Goal: Transaction & Acquisition: Download file/media

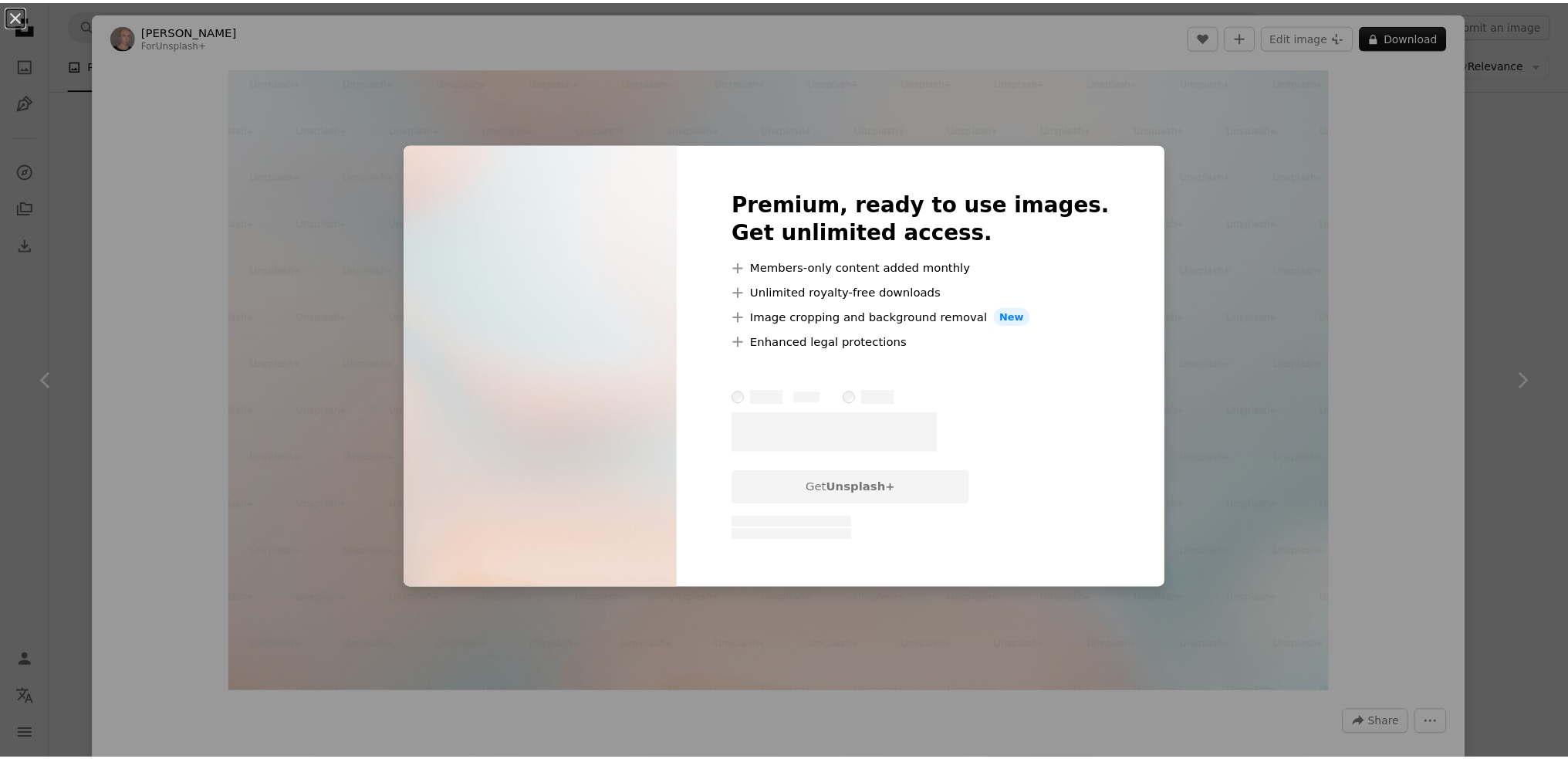
scroll to position [8405, 0]
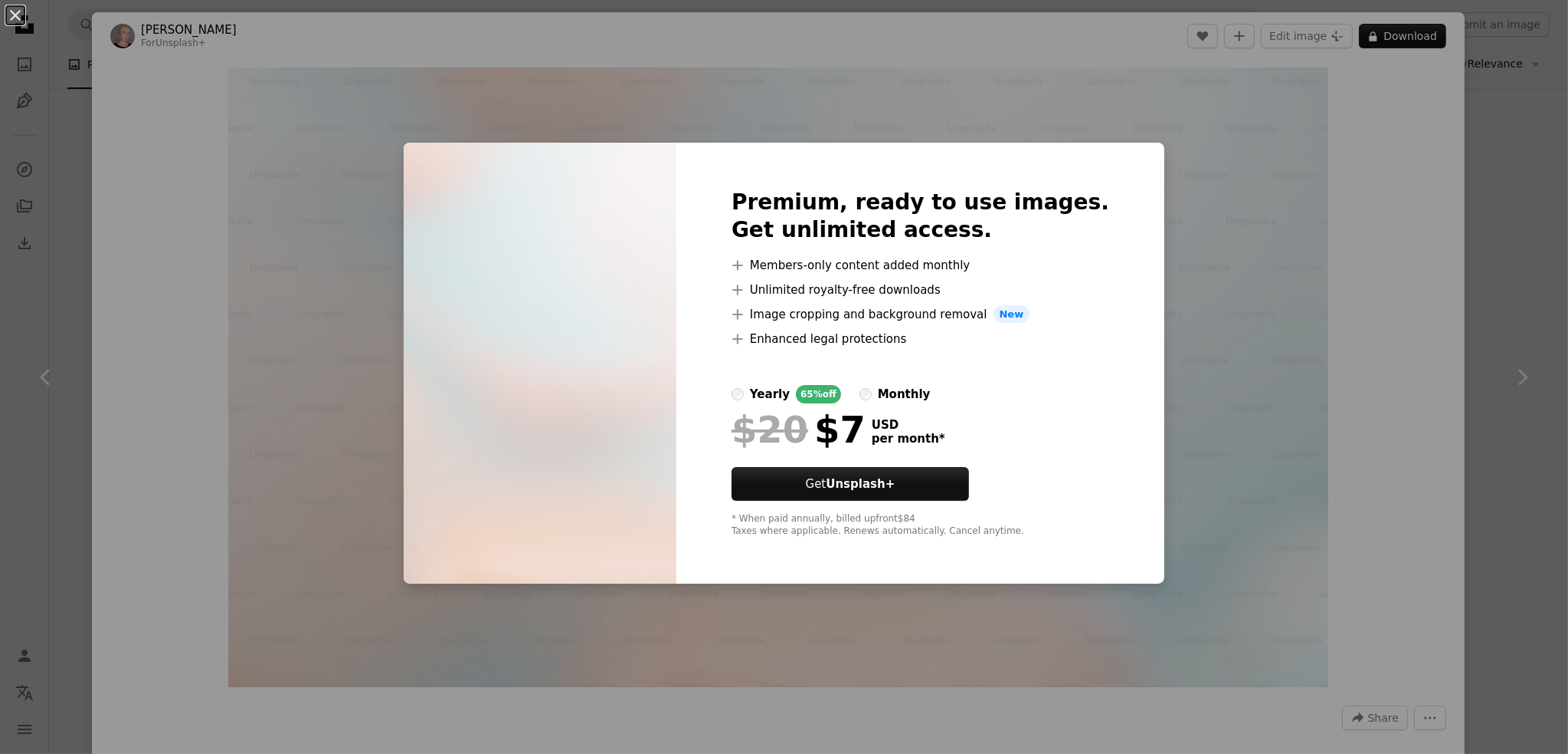
click at [1343, 455] on div "An X shape Premium, ready to use images. Get unlimited access. A plus sign Memb…" at bounding box center [784, 377] width 1568 height 754
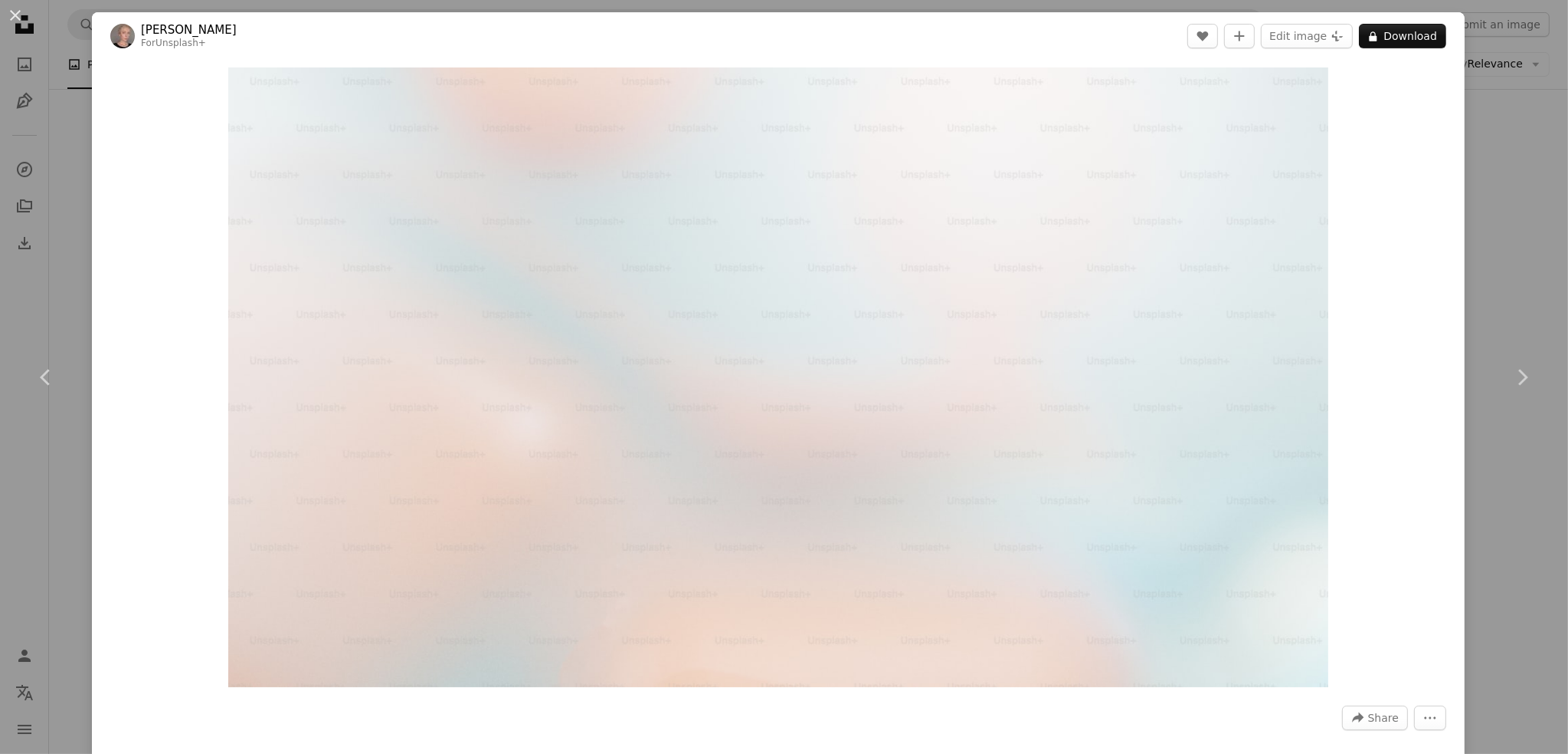
click at [1532, 292] on div "An X shape Chevron left Chevron right [PERSON_NAME] For Unsplash+ A heart A plu…" at bounding box center [784, 377] width 1568 height 754
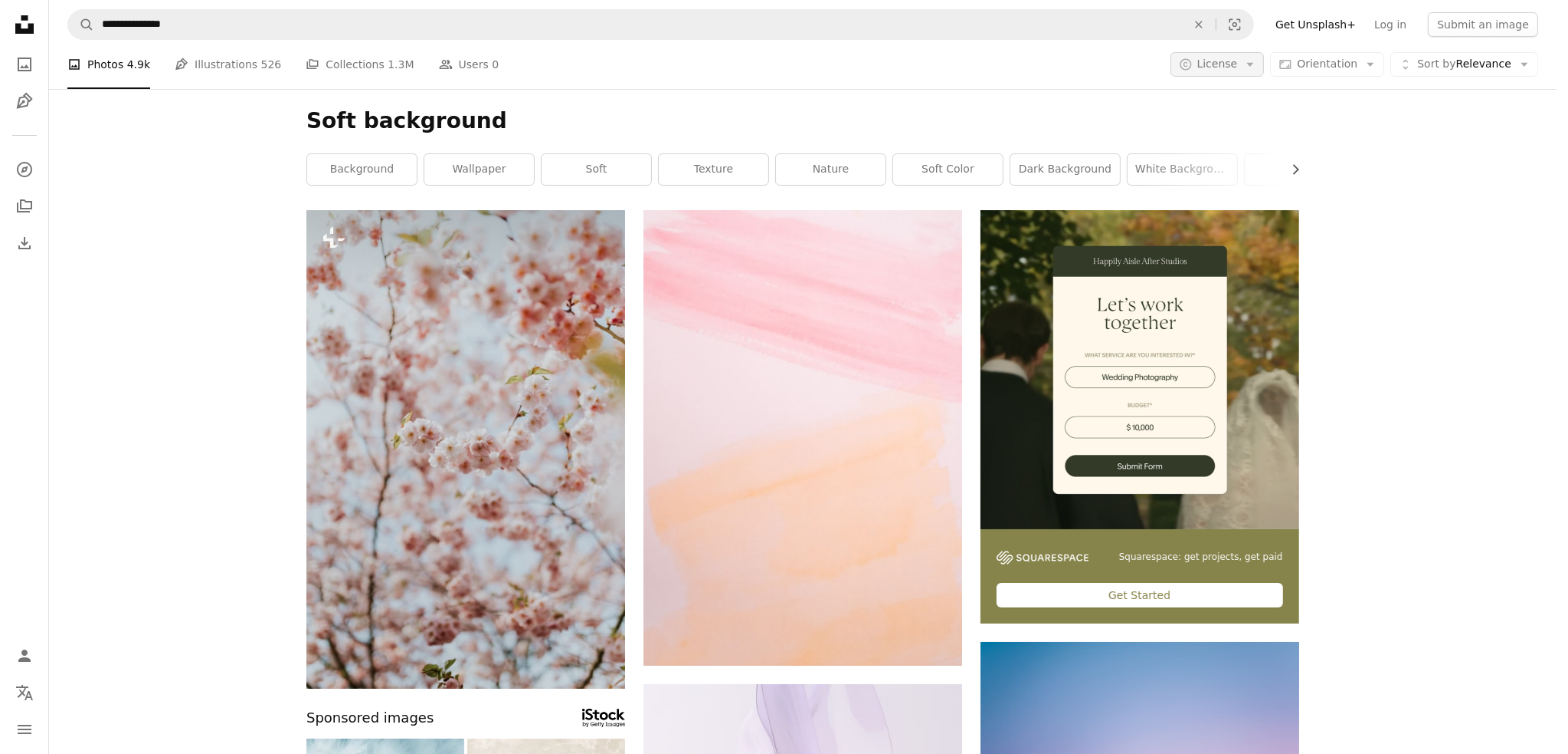
click at [1262, 72] on button "A copyright icon © License Arrow down" at bounding box center [1217, 64] width 94 height 24
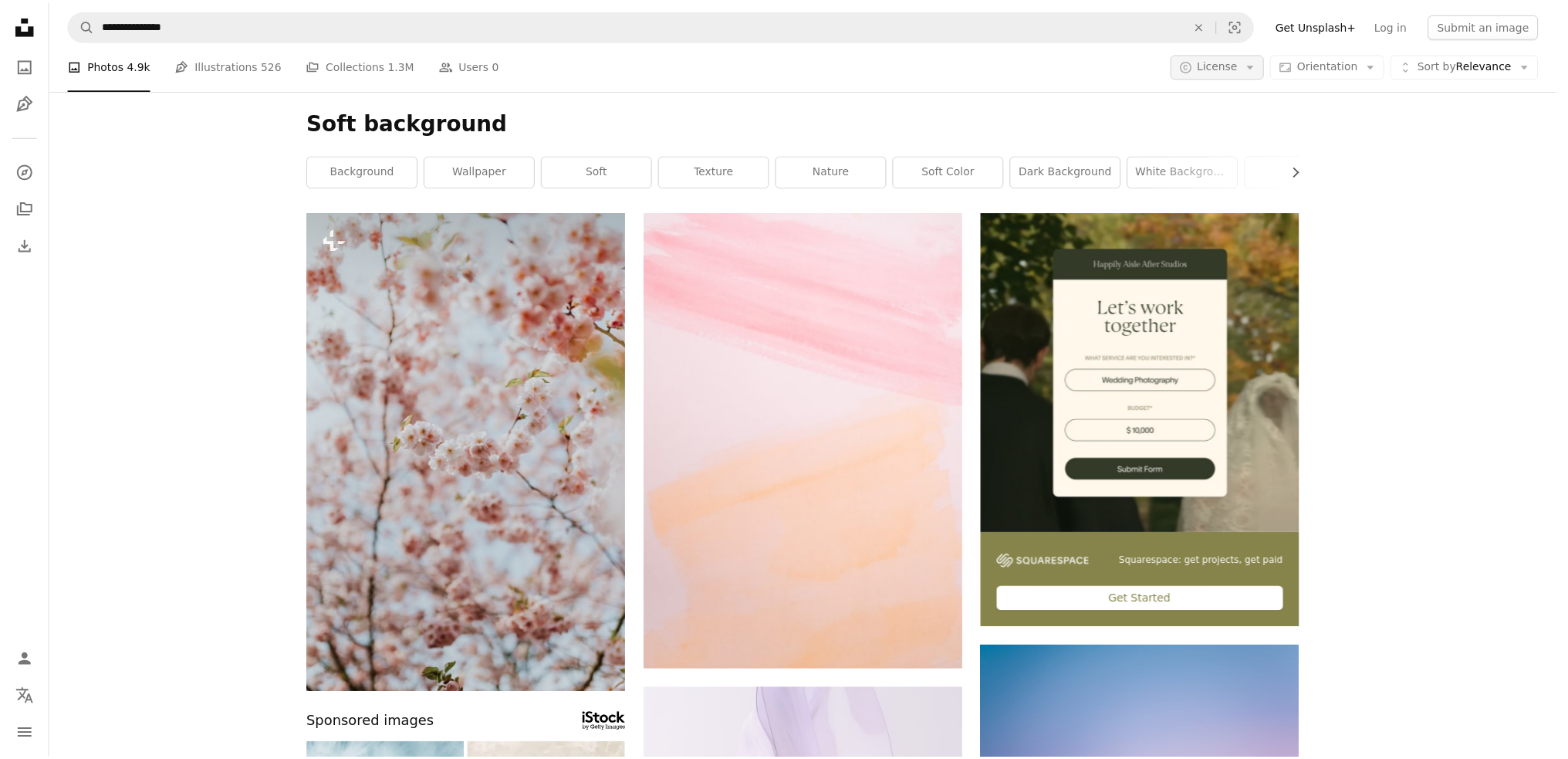
scroll to position [8405, 0]
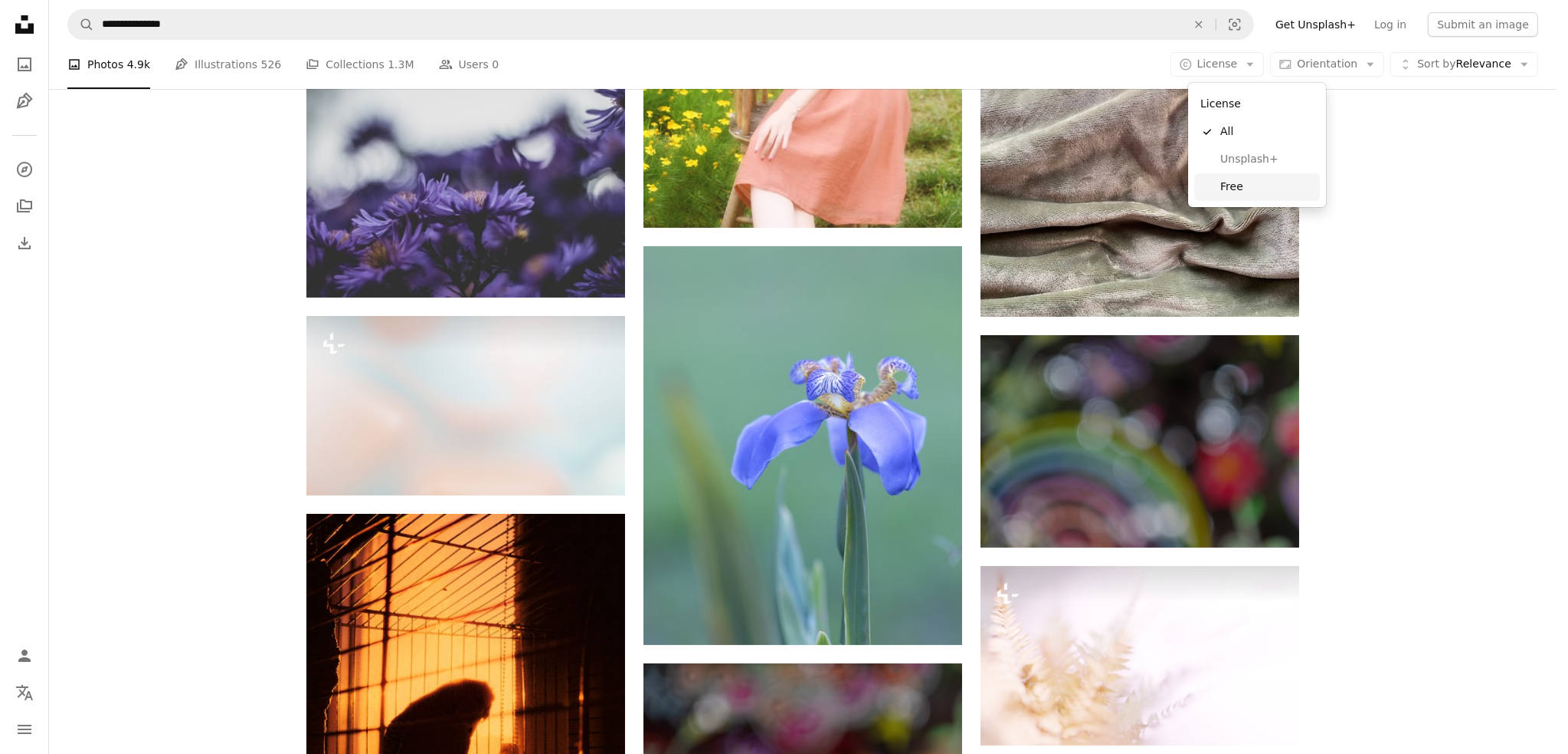
click at [1244, 182] on span "Free" at bounding box center [1267, 187] width 94 height 15
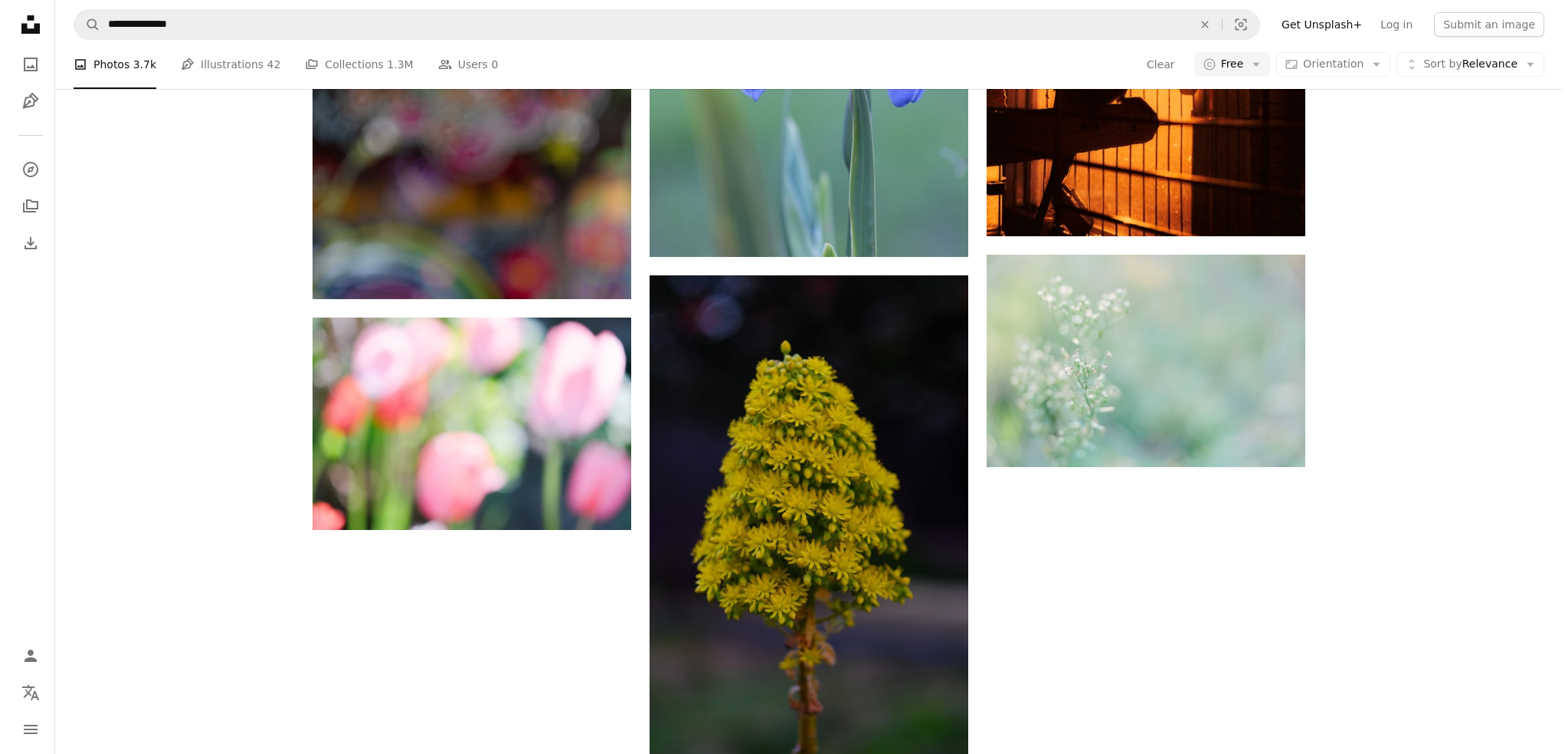
scroll to position [4446, 0]
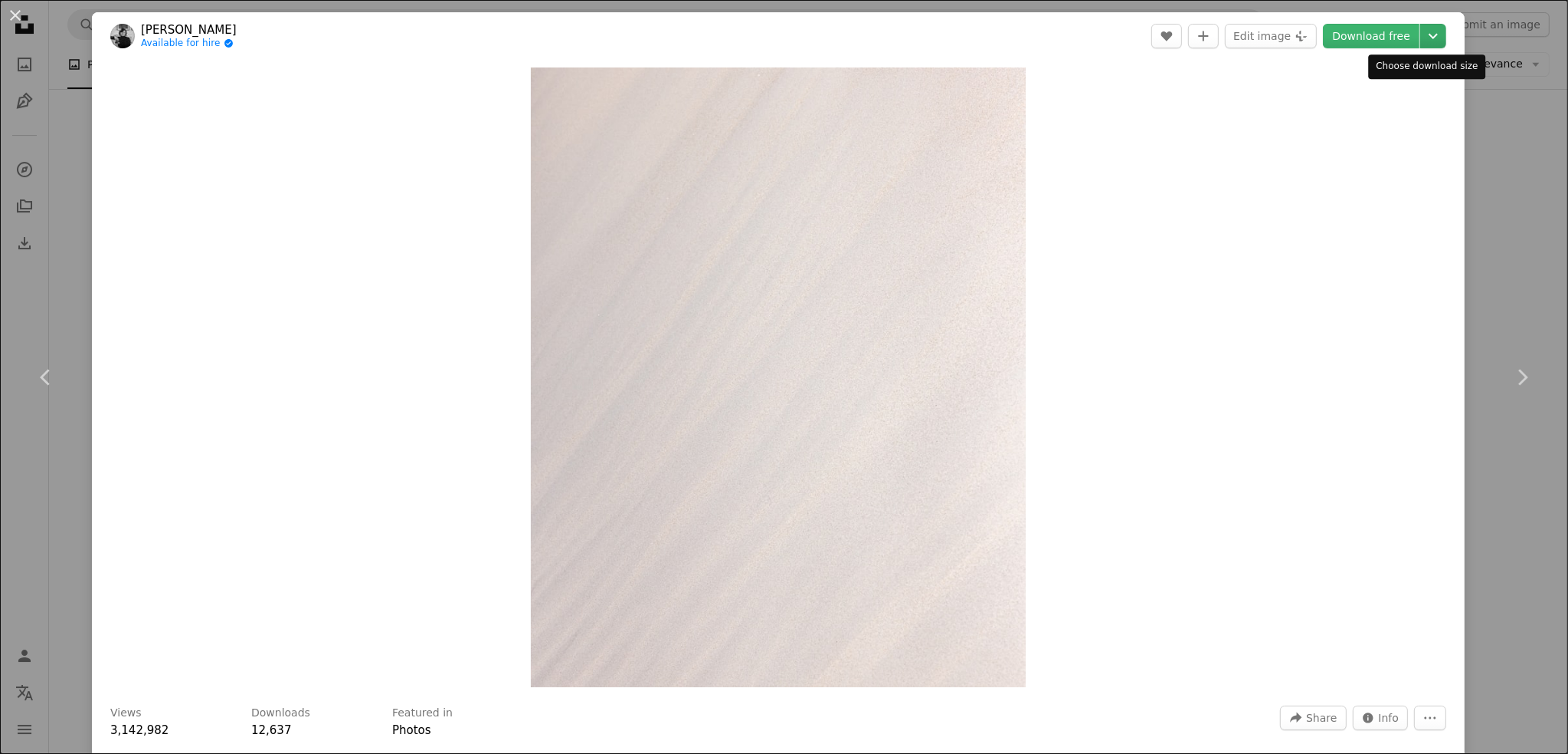
click at [1421, 36] on icon "Chevron down" at bounding box center [1433, 36] width 24 height 18
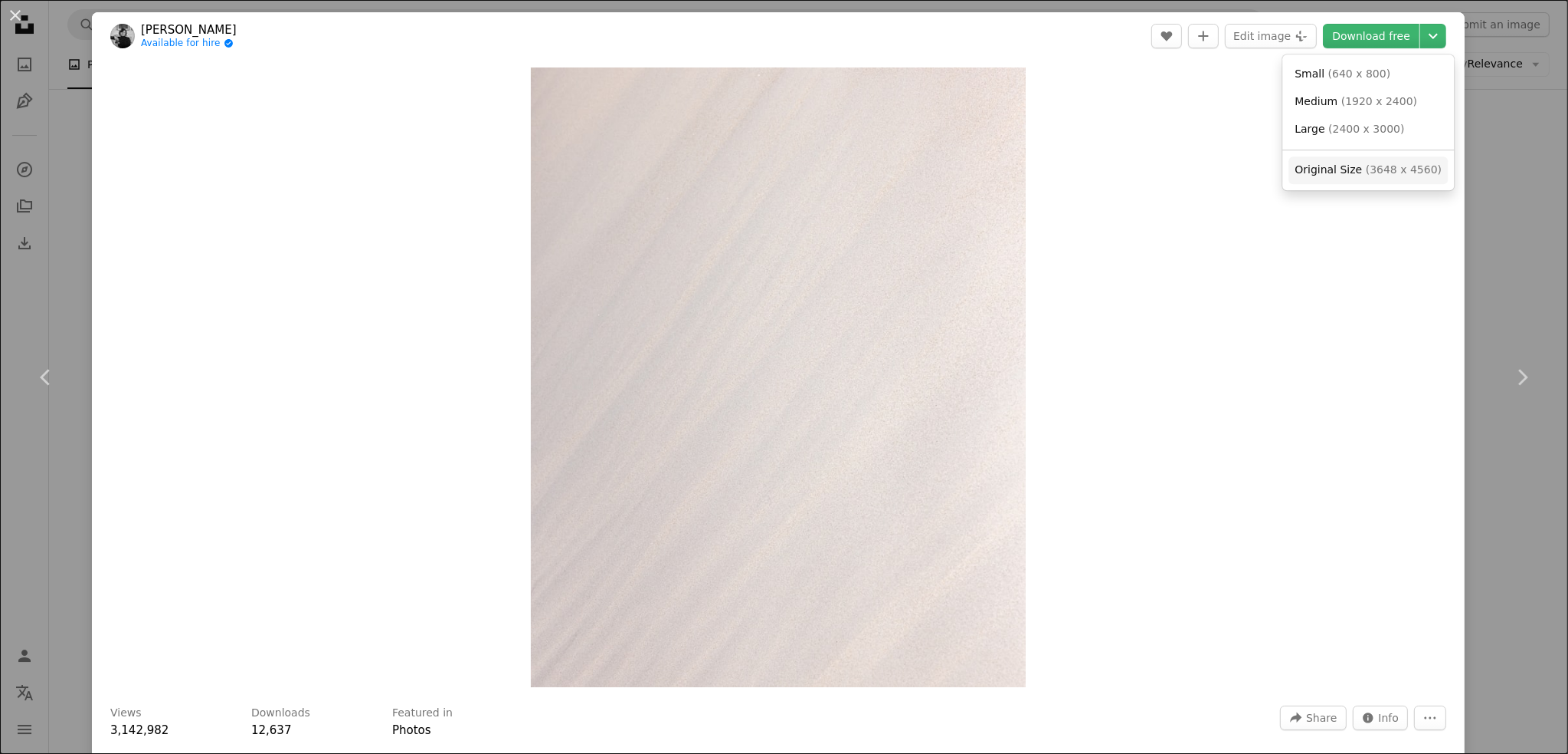
click at [1340, 173] on span "Original Size" at bounding box center [1328, 169] width 68 height 13
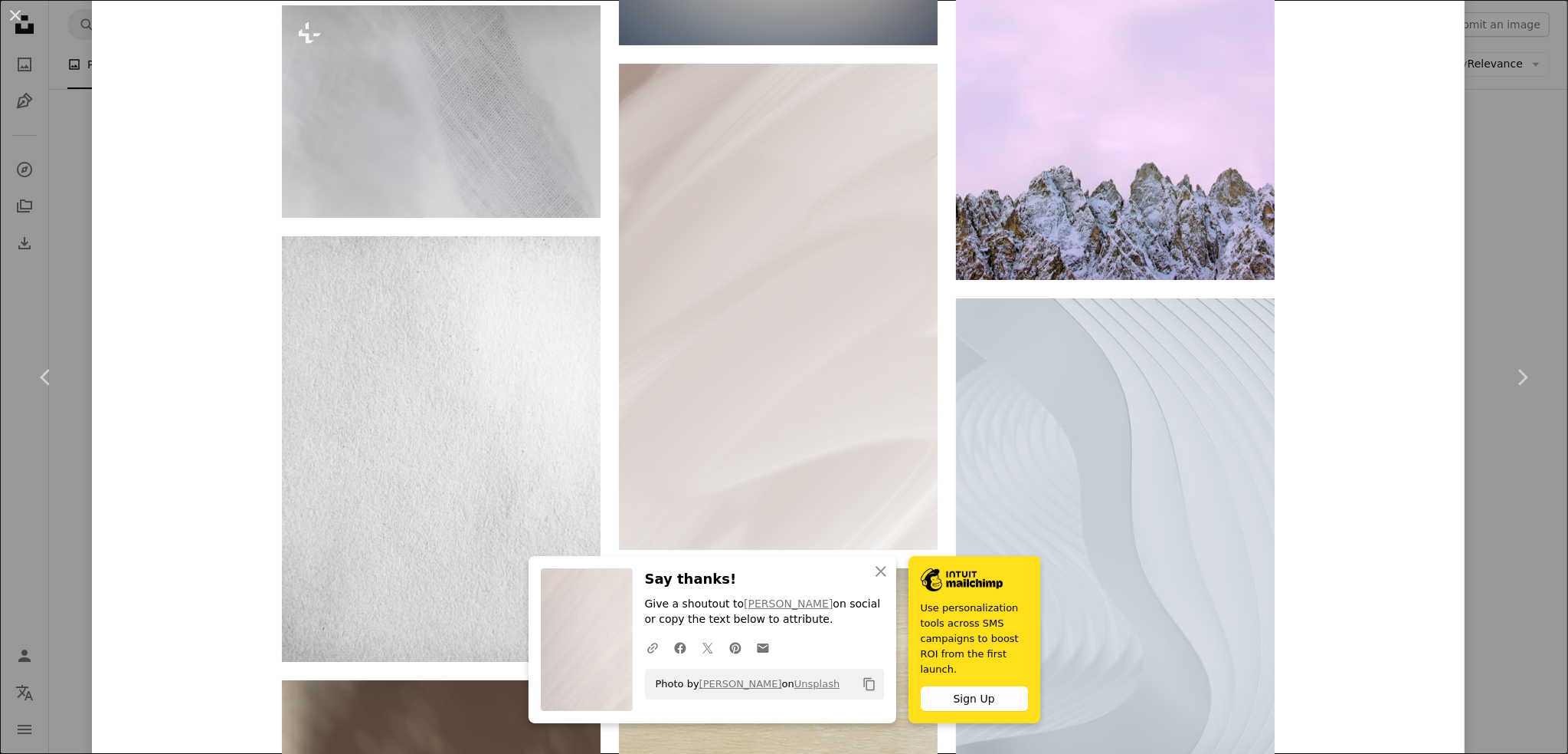
scroll to position [9710, 0]
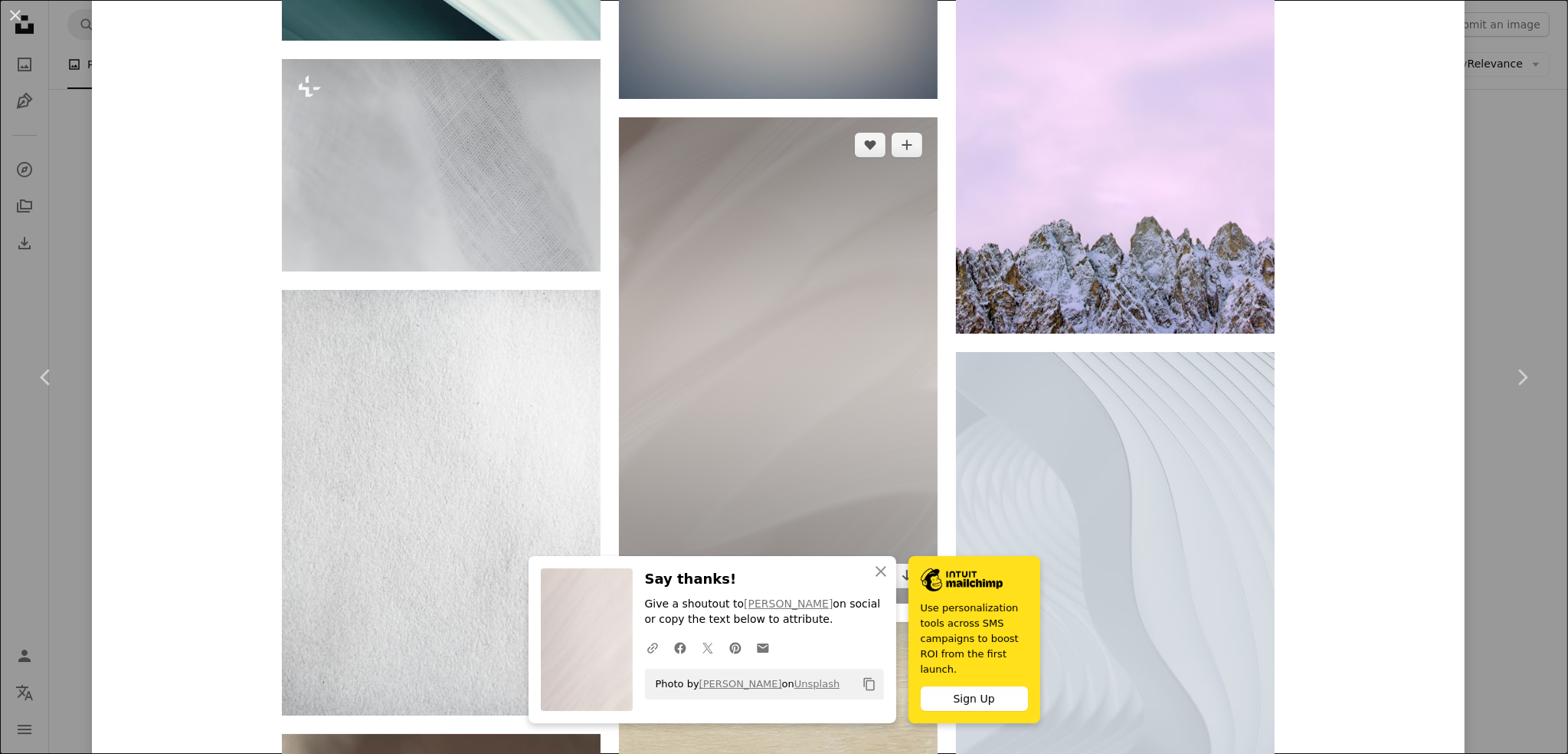
click at [661, 330] on img at bounding box center [779, 359] width 319 height 486
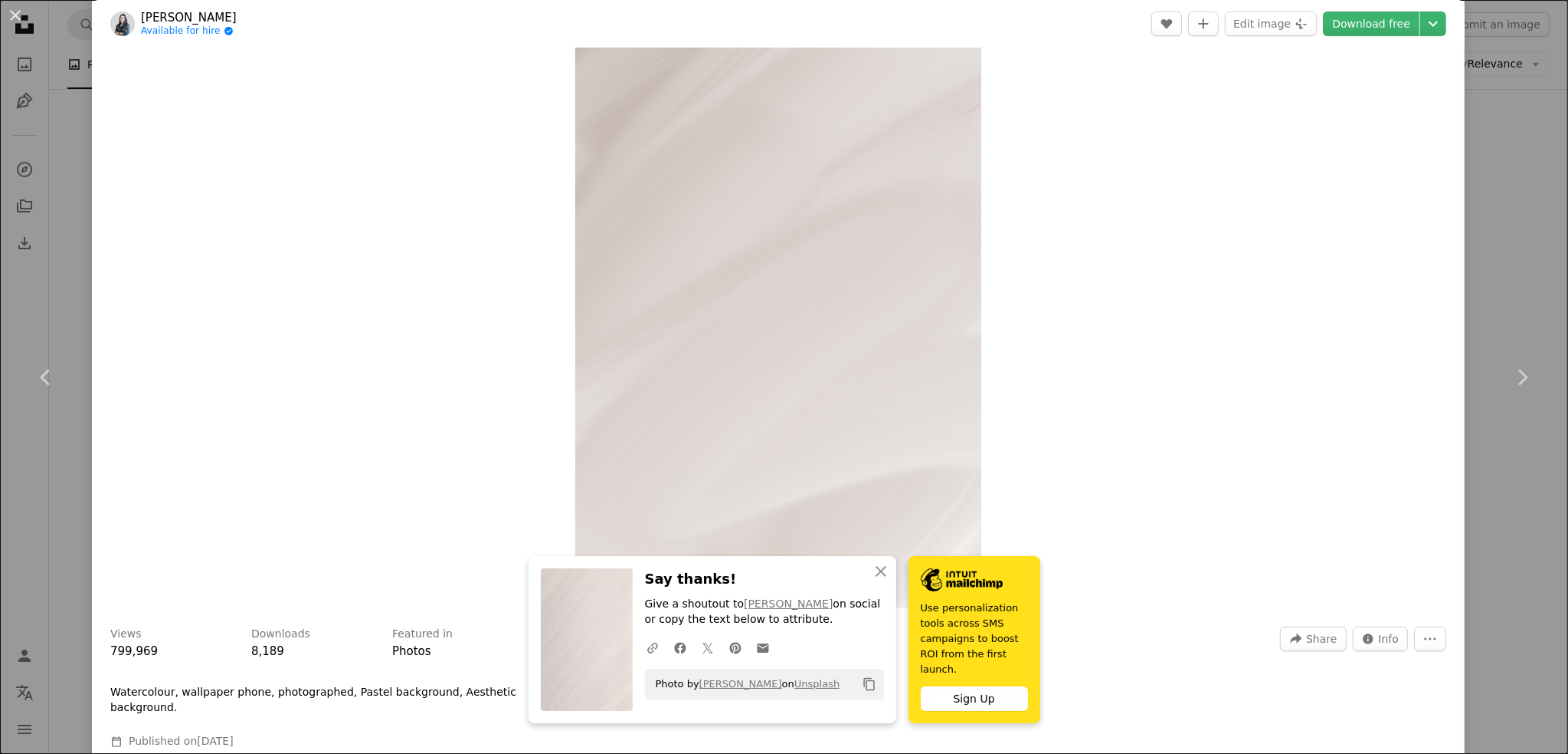
scroll to position [77, 0]
click at [1422, 18] on icon "Chevron down" at bounding box center [1433, 23] width 24 height 18
click at [1311, 155] on span "Original Size" at bounding box center [1328, 157] width 68 height 13
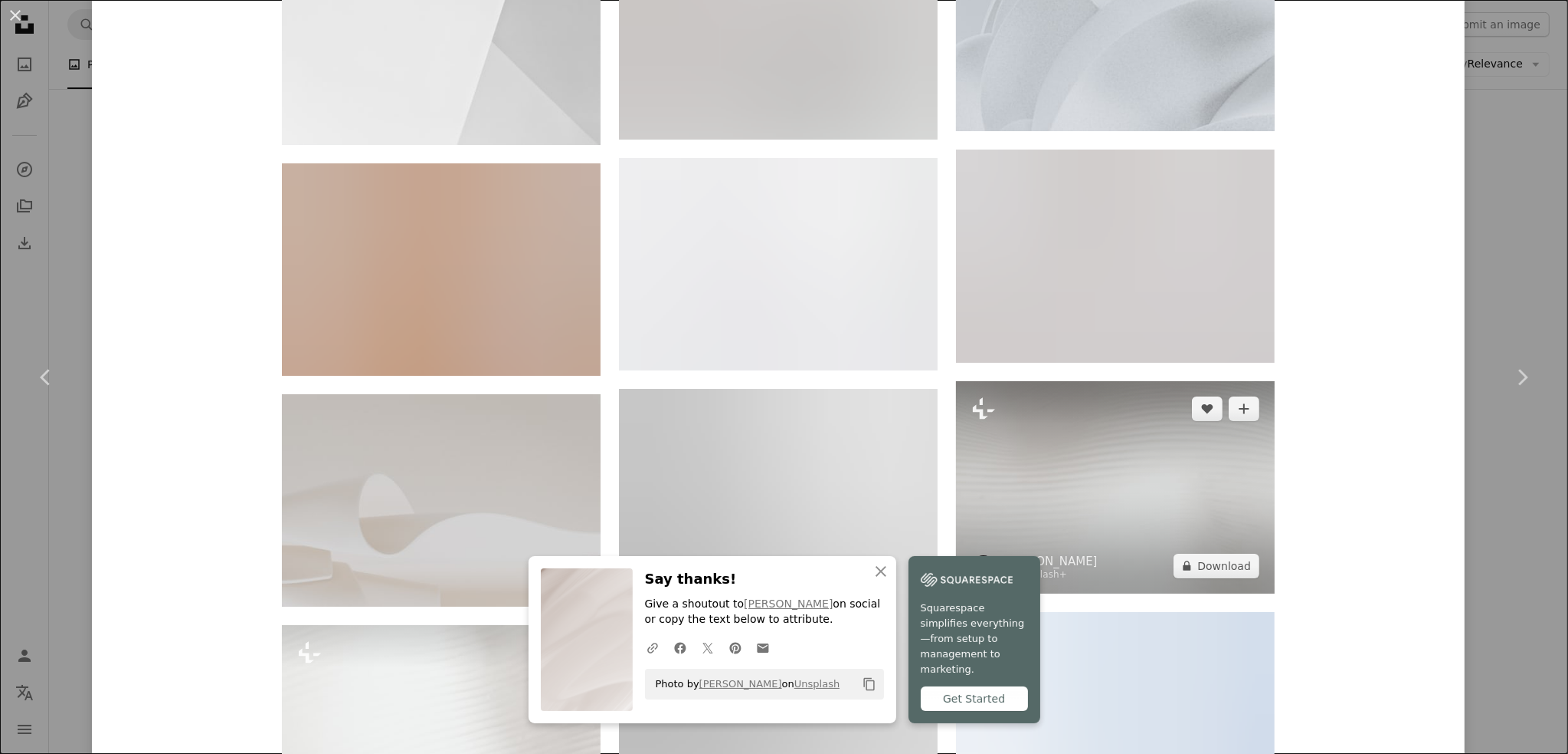
scroll to position [2760, 0]
